Goal: Answer question/provide support

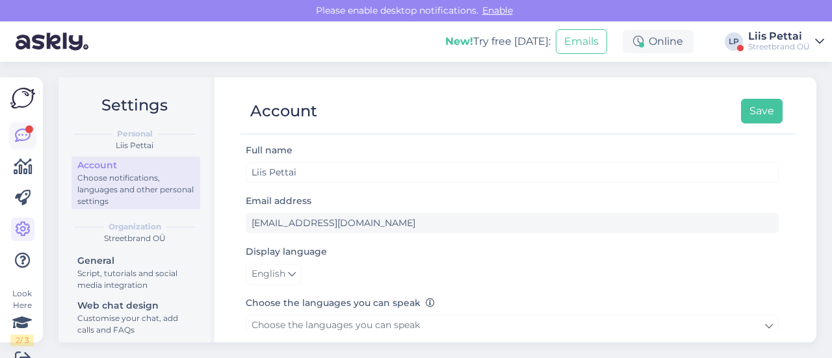
click at [25, 127] on link at bounding box center [22, 135] width 23 height 23
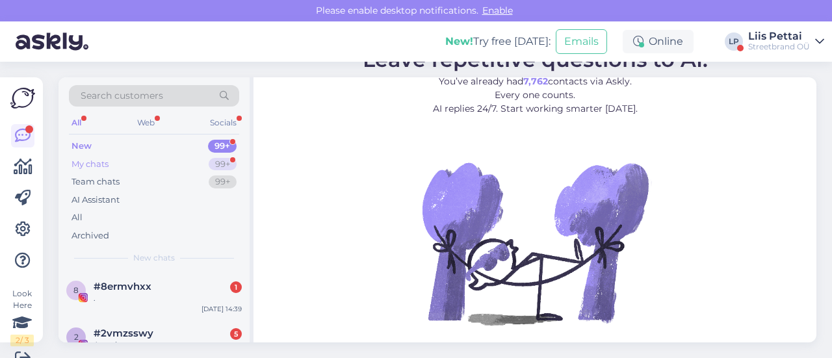
click at [140, 155] on div "My chats 99+" at bounding box center [154, 164] width 170 height 18
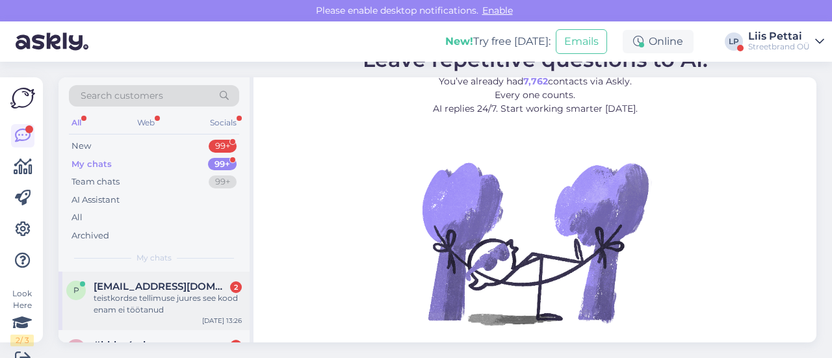
click at [107, 281] on span "[EMAIL_ADDRESS][DOMAIN_NAME]" at bounding box center [161, 287] width 135 height 12
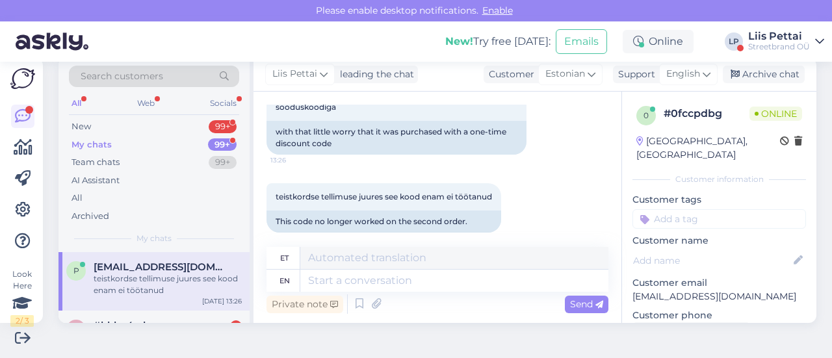
scroll to position [461, 0]
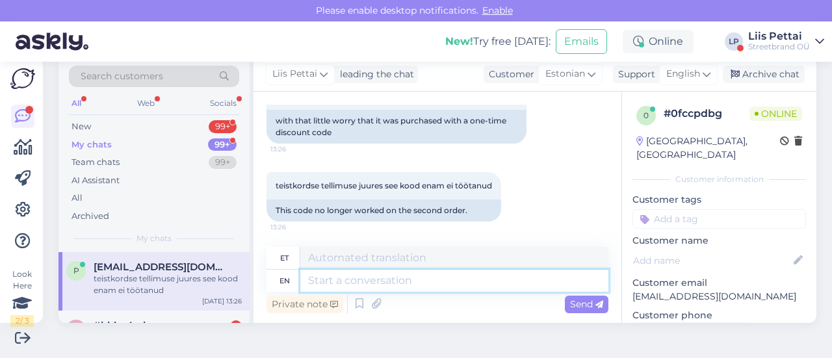
click at [517, 285] on textarea at bounding box center [454, 281] width 308 height 22
type textarea "mis"
type textarea "vale"
type textarea "mis %"
type textarea "vale %"
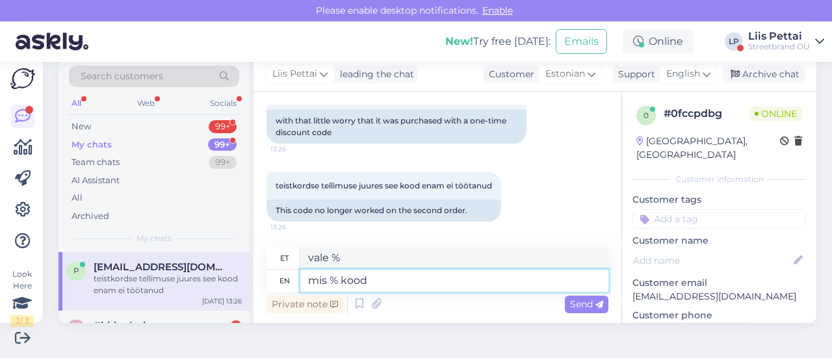
type textarea "mis % kood o"
type textarea "mis % kood"
type textarea "mis % kood oli"
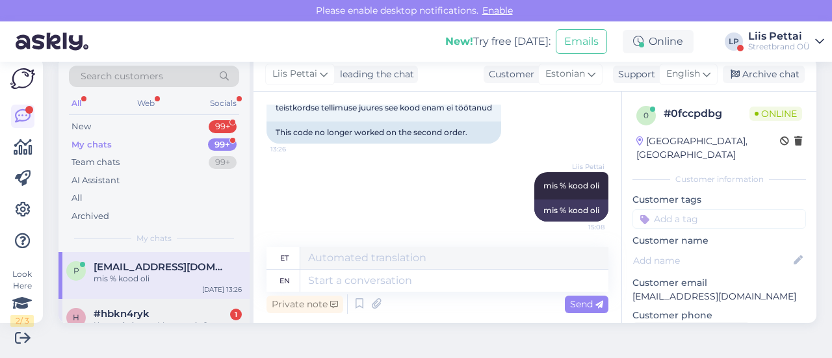
click at [175, 307] on div "h #hbkn4ryk 1 Kas seal olemas M suurus ka? [DATE] 13:07" at bounding box center [153, 322] width 191 height 47
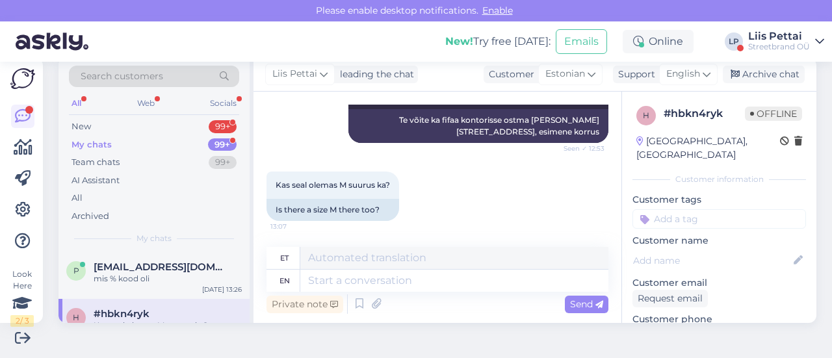
scroll to position [383, 0]
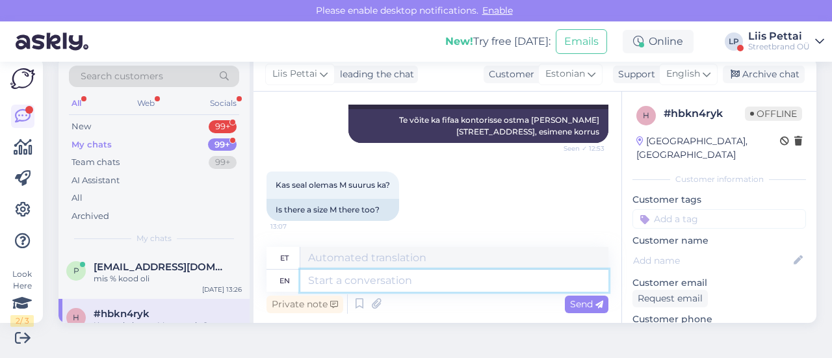
click at [472, 288] on textarea at bounding box center [454, 281] width 308 height 22
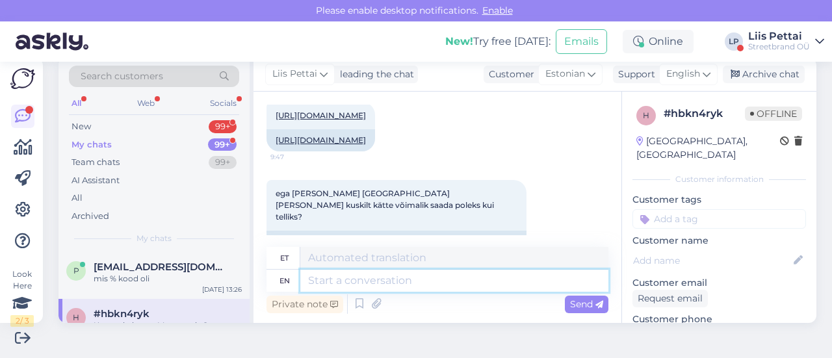
scroll to position [144, 0]
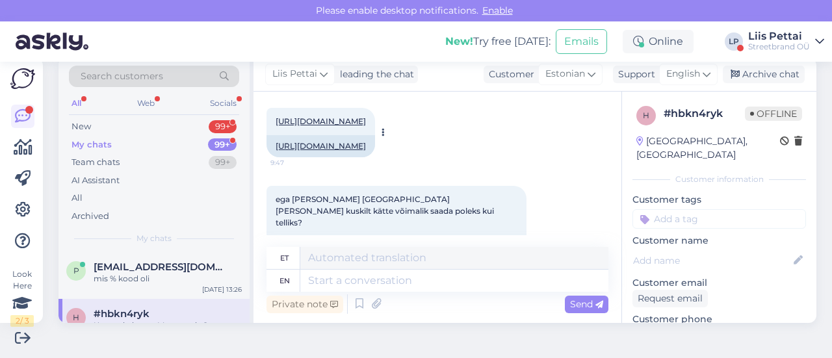
click at [366, 151] on link "[URL][DOMAIN_NAME]" at bounding box center [320, 146] width 90 height 10
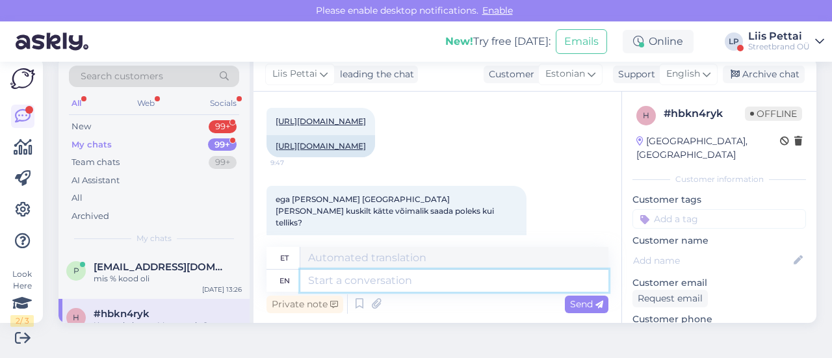
click at [360, 285] on textarea at bounding box center [454, 281] width 308 height 22
type textarea "ikka"
